Goal: Transaction & Acquisition: Subscribe to service/newsletter

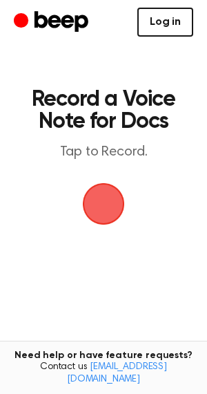
click at [168, 19] on link "Log in" at bounding box center [165, 22] width 56 height 29
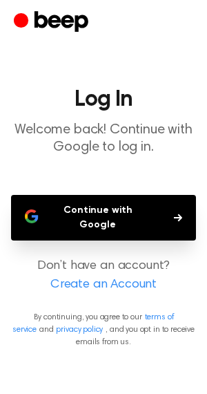
click at [87, 211] on button "Continue with Google" at bounding box center [103, 218] width 185 height 46
click at [81, 207] on button "Continue with Google" at bounding box center [103, 218] width 185 height 46
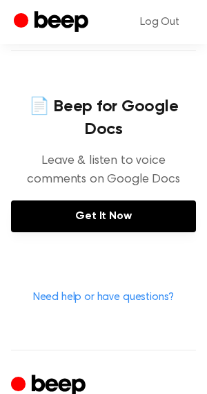
scroll to position [632, 0]
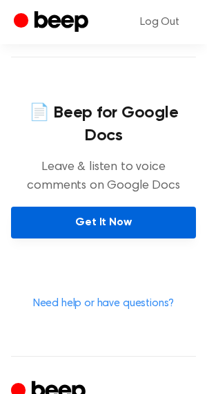
click at [70, 206] on link "Get It Now" at bounding box center [103, 222] width 185 height 32
